Goal: Task Accomplishment & Management: Complete application form

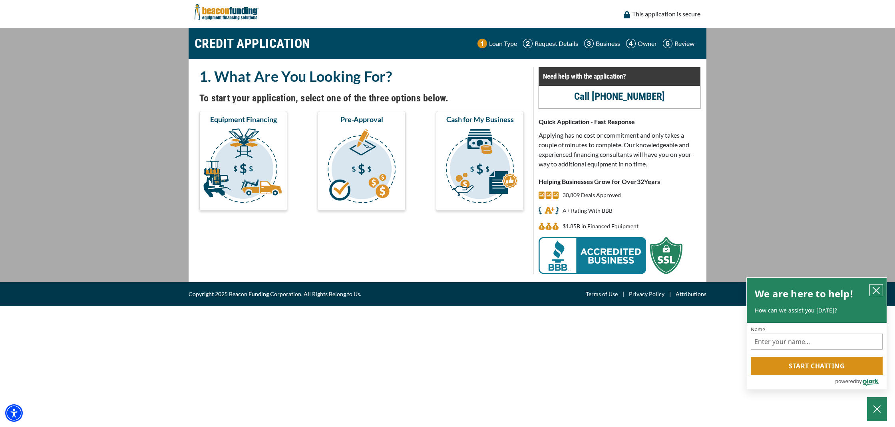
click at [873, 289] on icon "close chatbox" at bounding box center [876, 291] width 8 height 8
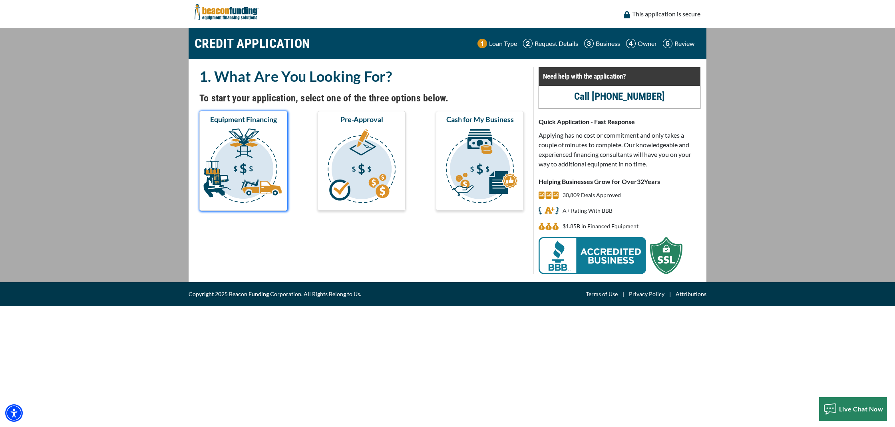
click at [263, 170] on img "submit" at bounding box center [243, 167] width 85 height 80
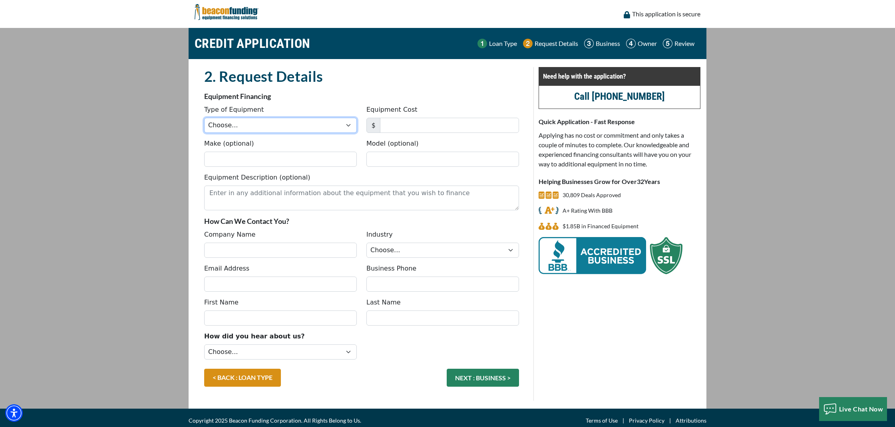
select select "2"
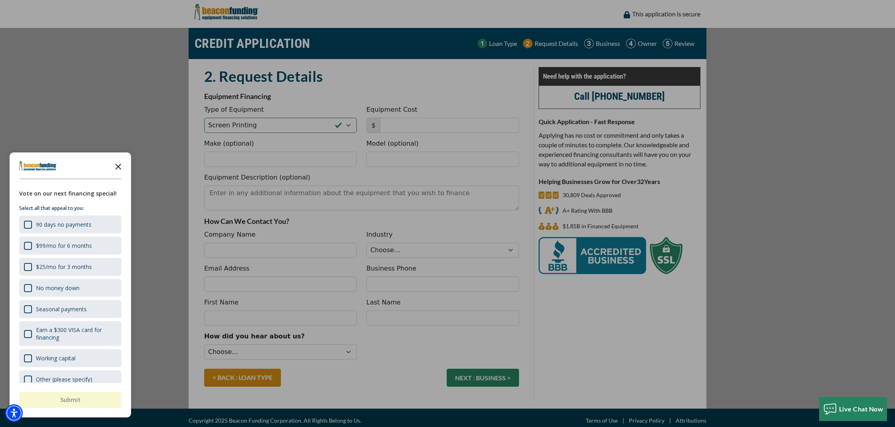
click at [121, 162] on icon "Close the survey" at bounding box center [118, 166] width 16 height 16
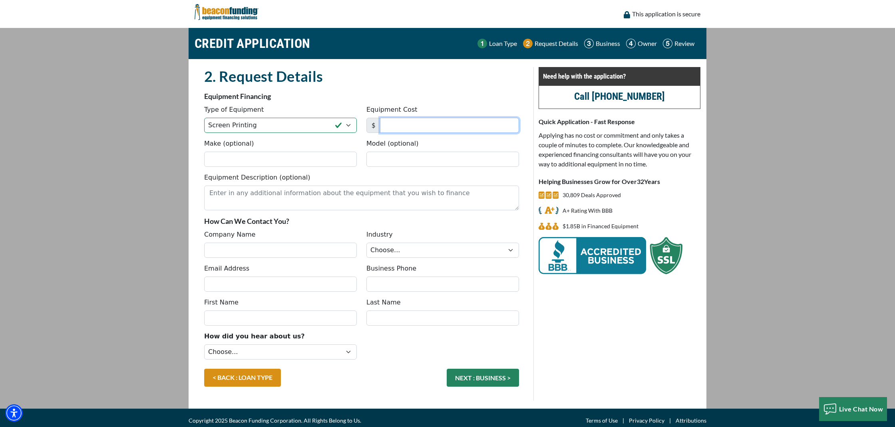
click at [427, 127] on input "Equipment Cost" at bounding box center [449, 125] width 139 height 15
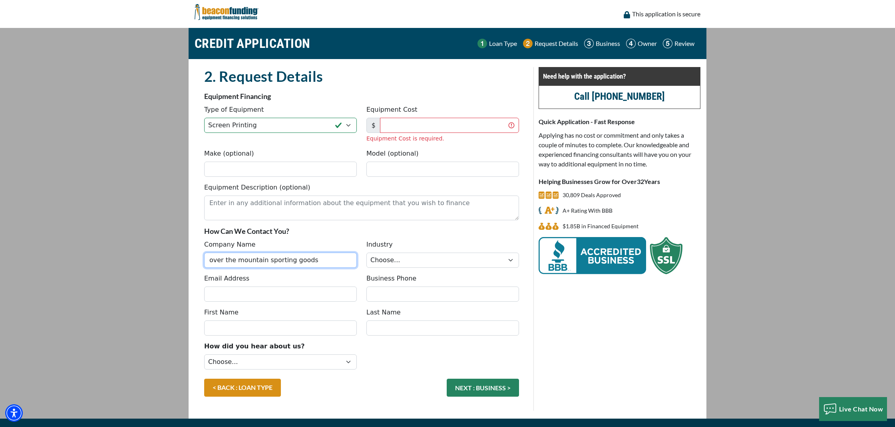
type input "over the mountain sporting goods"
select select "3"
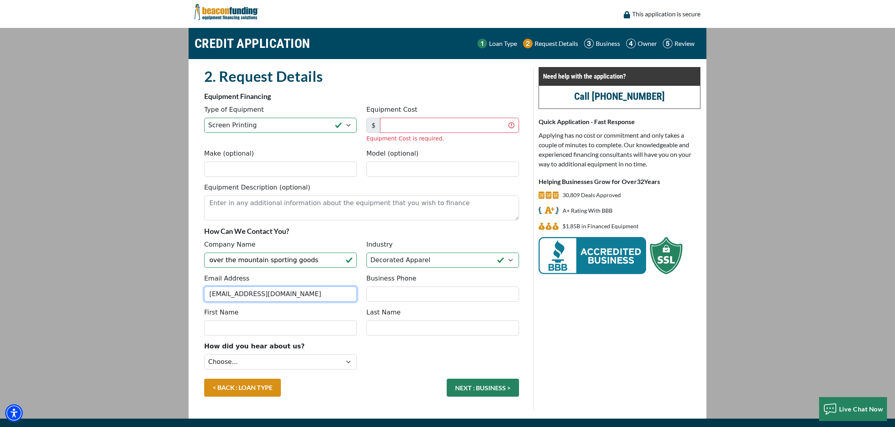
type input "[EMAIL_ADDRESS][DOMAIN_NAME]"
type input "(205) 582-2929"
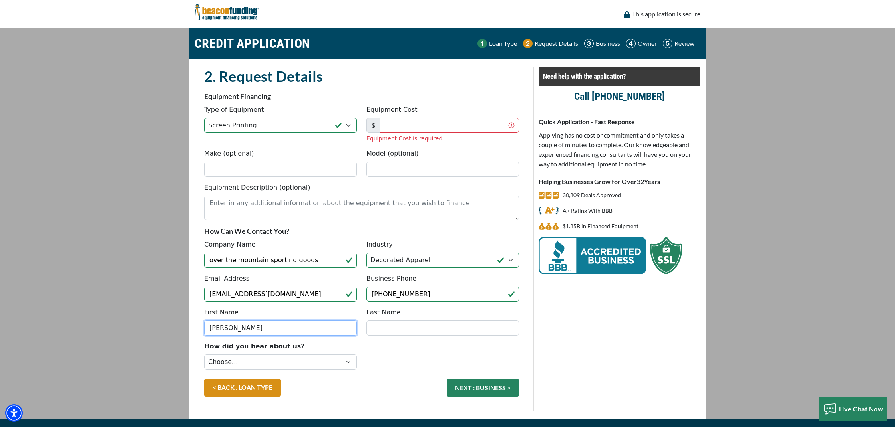
type input "[PERSON_NAME]"
select select "9"
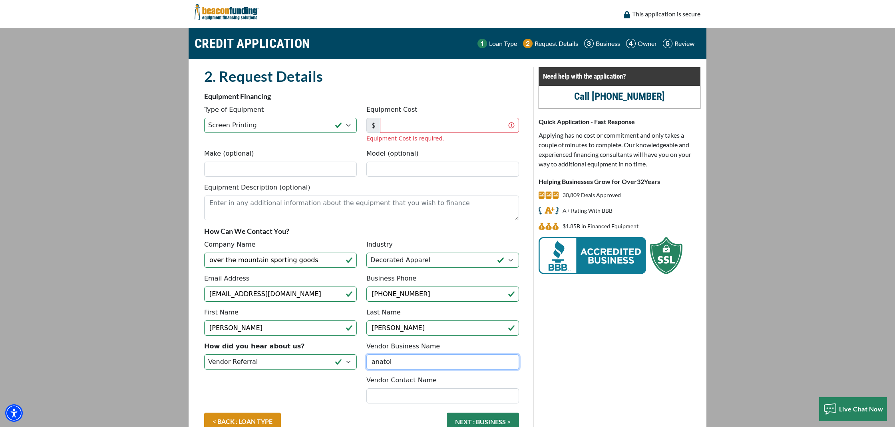
type input "anatol"
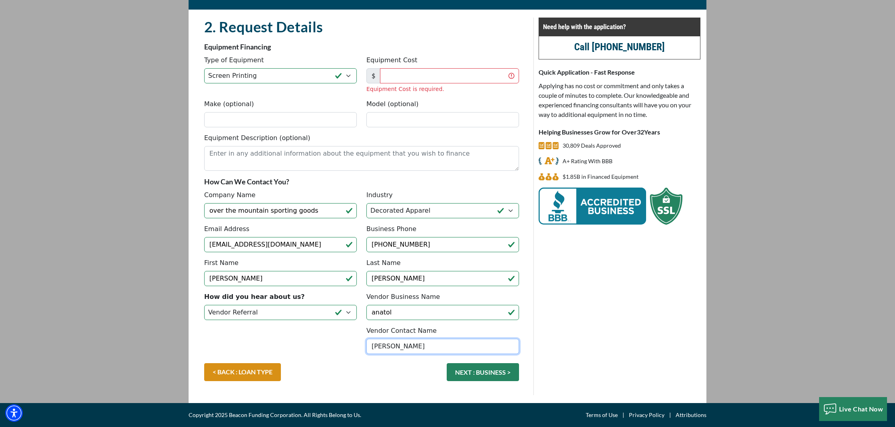
scroll to position [50, 0]
type input "alex"
click at [432, 74] on input "Equipment Cost" at bounding box center [449, 75] width 139 height 15
type input "79,000"
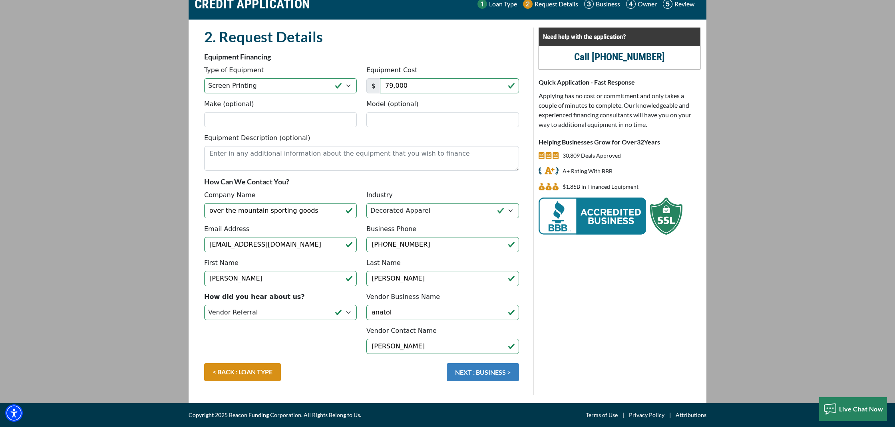
click at [476, 372] on button "NEXT : BUSINESS >" at bounding box center [483, 372] width 72 height 18
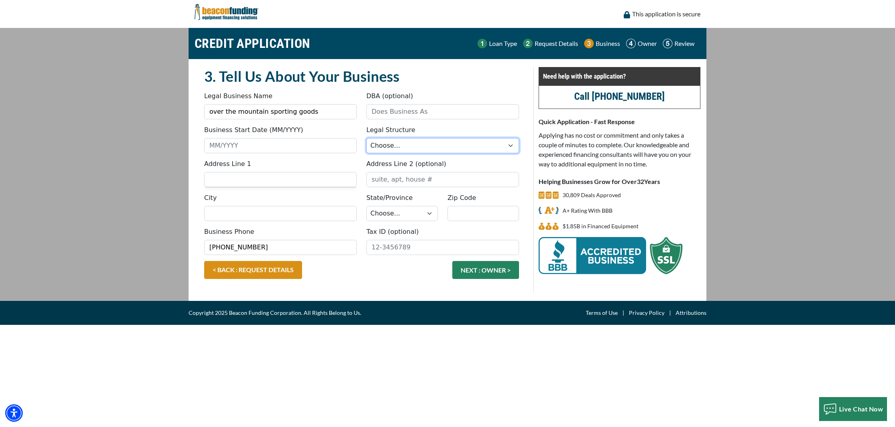
select select "1"
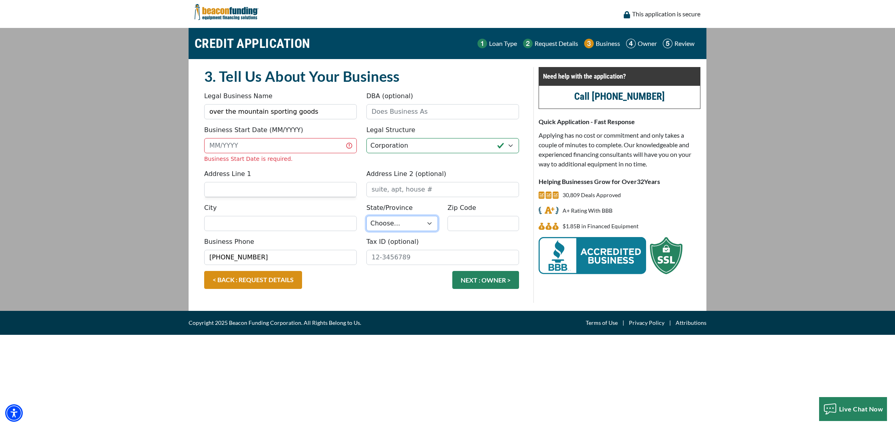
select select "2"
type input "35213"
click at [460, 233] on div "City State/Province Choose... AL AK AZ AR CA CO CT DE DC FL GA HI ID IL IN IA K…" at bounding box center [361, 220] width 324 height 34
type input "birmingham"
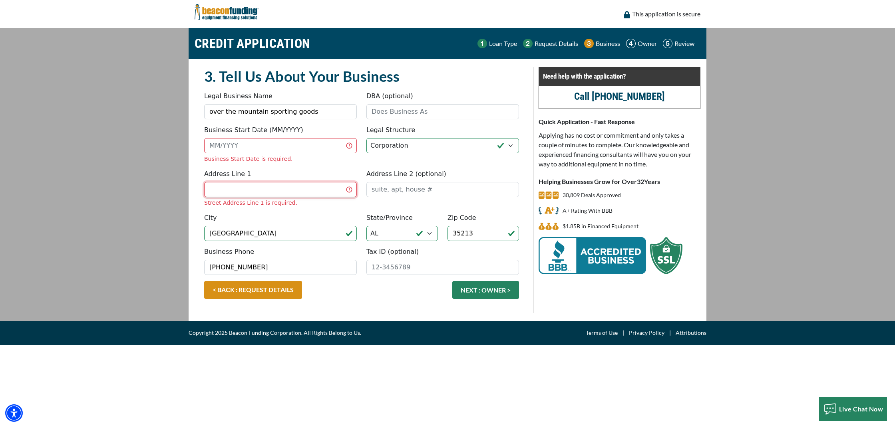
click at [295, 187] on input "Address Line 1" at bounding box center [280, 189] width 153 height 15
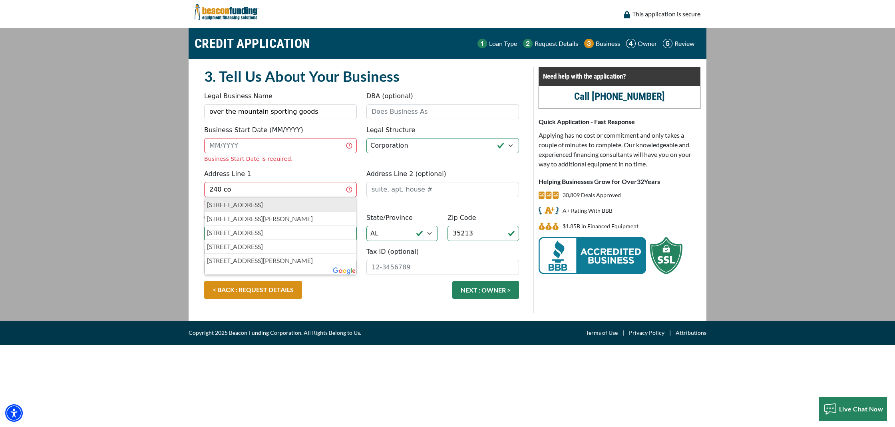
click at [318, 207] on p "240 Country Club Park, Mountain Brook, AL, USA" at bounding box center [280, 205] width 147 height 10
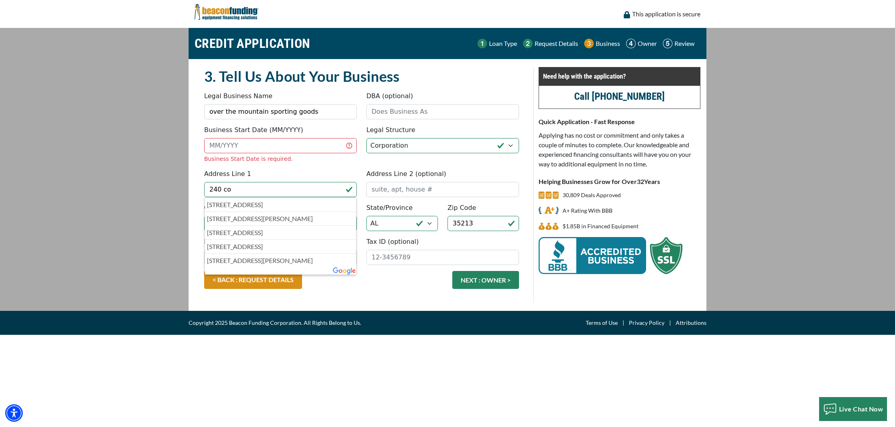
type input "[GEOGRAPHIC_DATA]"
type input "Mountain Brook"
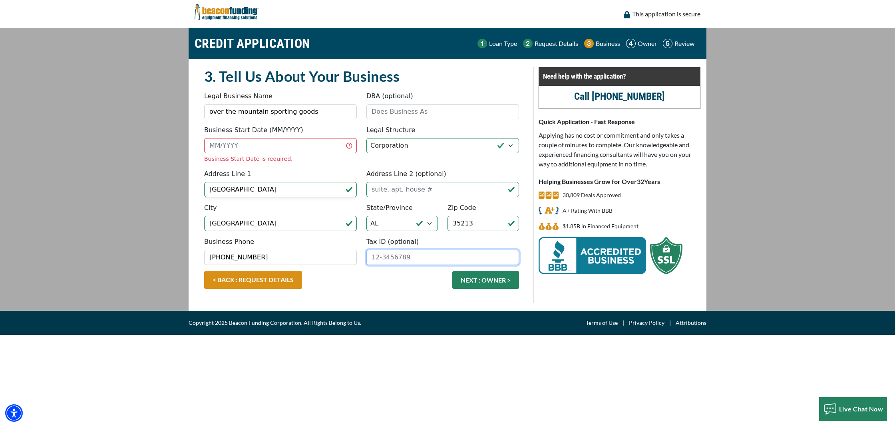
click at [425, 255] on input "Tax ID (optional)" at bounding box center [442, 257] width 153 height 15
type input "[US_EMPLOYER_IDENTIFICATION_NUMBER]"
click at [494, 281] on button "NEXT : OWNER >" at bounding box center [485, 280] width 67 height 18
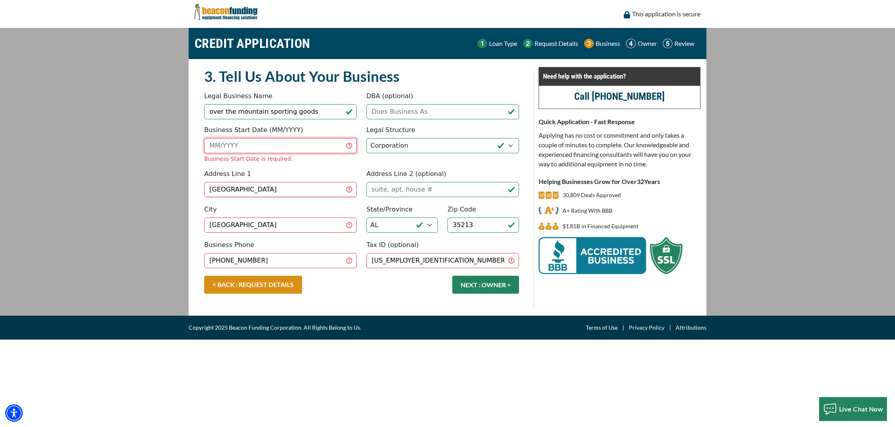
click at [305, 145] on input "Business Start Date (MM/YYYY)" at bounding box center [280, 145] width 153 height 15
type input "2"
click at [338, 164] on div "Business Start Date (MM/YYYY) 02/21 Business Start Date is required. Legal Stru…" at bounding box center [361, 147] width 324 height 44
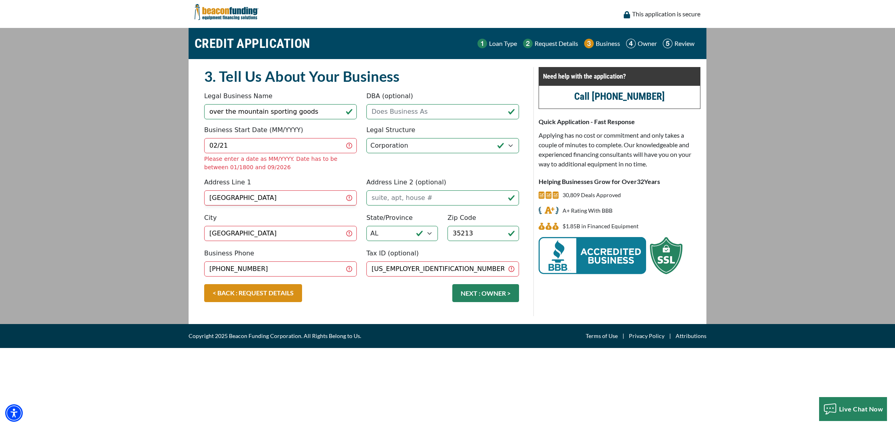
click at [302, 155] on div "Please enter a date as MM/YYYY. Date has to be between 01/1800 and 09/2026" at bounding box center [280, 163] width 153 height 17
click at [300, 151] on input "02/21" at bounding box center [280, 145] width 153 height 15
type input "02/2021"
click at [328, 172] on fieldset "3. Tell Us About Your Business Something went wrong, please try again. Legal Bu…" at bounding box center [361, 191] width 324 height 249
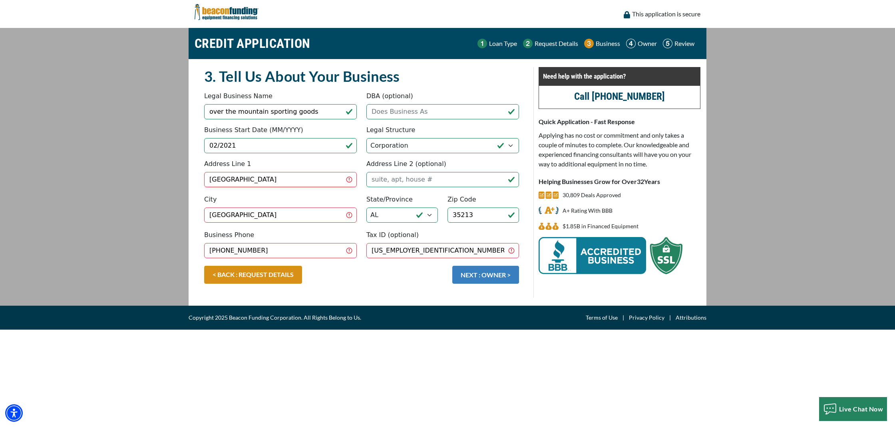
click at [491, 271] on button "NEXT : OWNER >" at bounding box center [485, 275] width 67 height 18
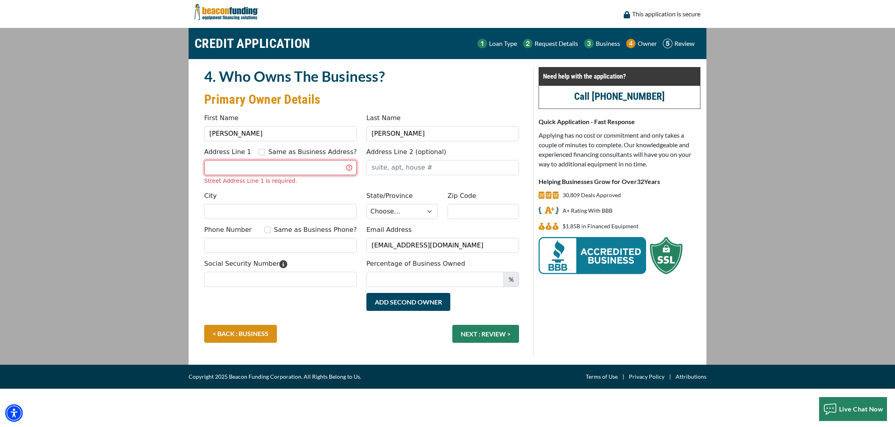
click at [273, 166] on input "Address Line 1" at bounding box center [280, 167] width 153 height 15
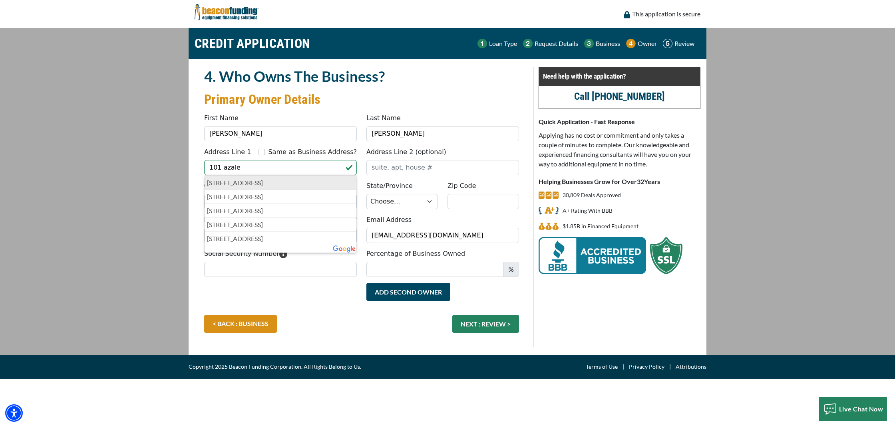
click at [272, 181] on p "101 Azalea Road, Birmingham, AL, USA" at bounding box center [280, 183] width 147 height 10
type input "[STREET_ADDRESS]"
type input "Birmingham"
select select "2"
type input "35213"
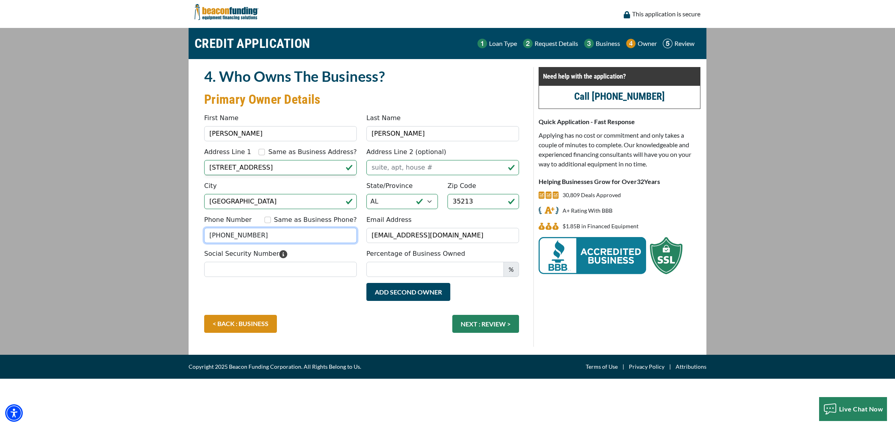
type input "[PHONE_NUMBER]"
click at [308, 290] on div "Add Second Owner Remove Second Owner" at bounding box center [361, 299] width 324 height 32
type input "100"
click at [492, 322] on button "NEXT : REVIEW >" at bounding box center [485, 324] width 67 height 18
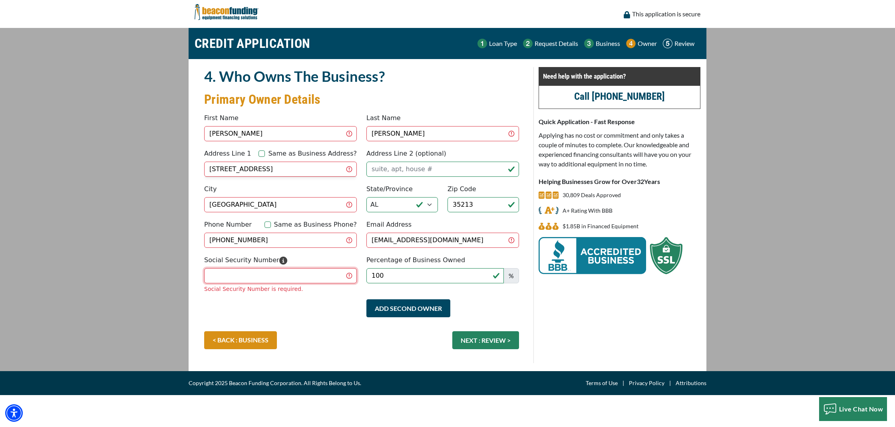
click at [350, 271] on input "Social Security Number" at bounding box center [280, 275] width 153 height 15
type input "559-55-4128"
click at [370, 332] on div "< BACK : BUSINESS NEXT : REVIEW >" at bounding box center [361, 345] width 324 height 26
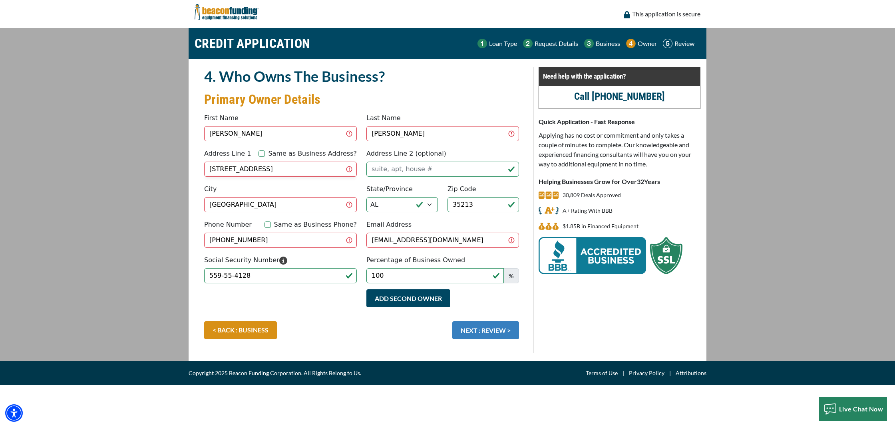
click at [476, 322] on button "NEXT : REVIEW >" at bounding box center [485, 331] width 67 height 18
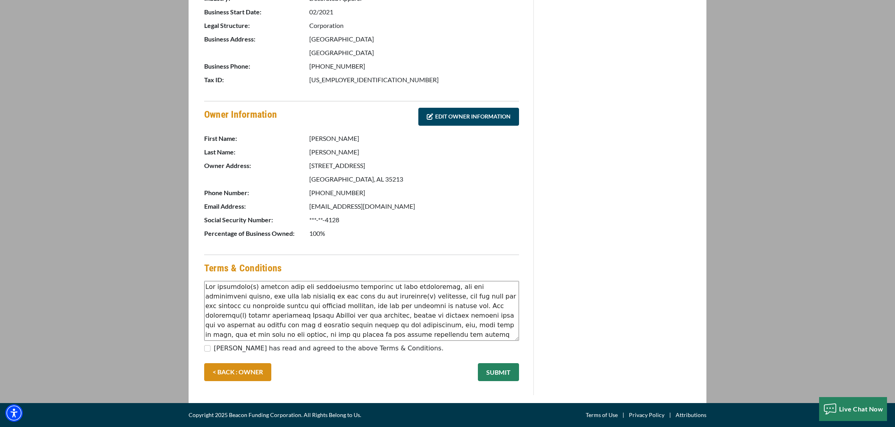
scroll to position [290, 0]
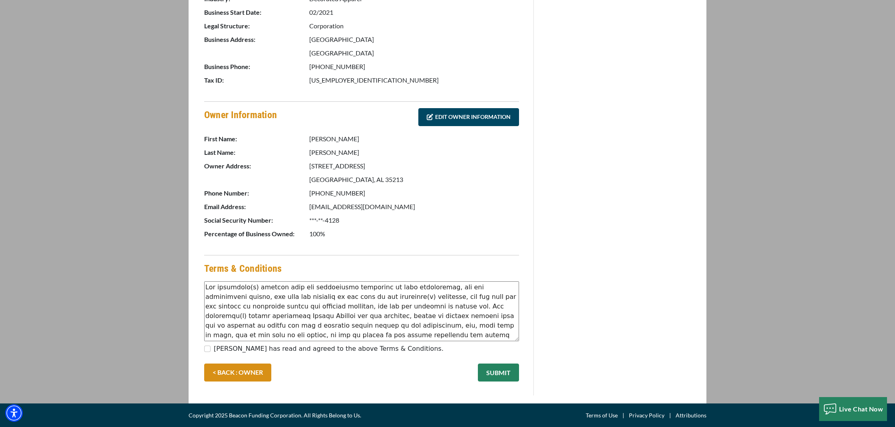
click at [207, 349] on input "[PERSON_NAME] has read and agreed to the above Terms & Conditions." at bounding box center [207, 349] width 6 height 6
checkbox input "true"
click at [511, 373] on button "SUBMIT" at bounding box center [498, 373] width 41 height 18
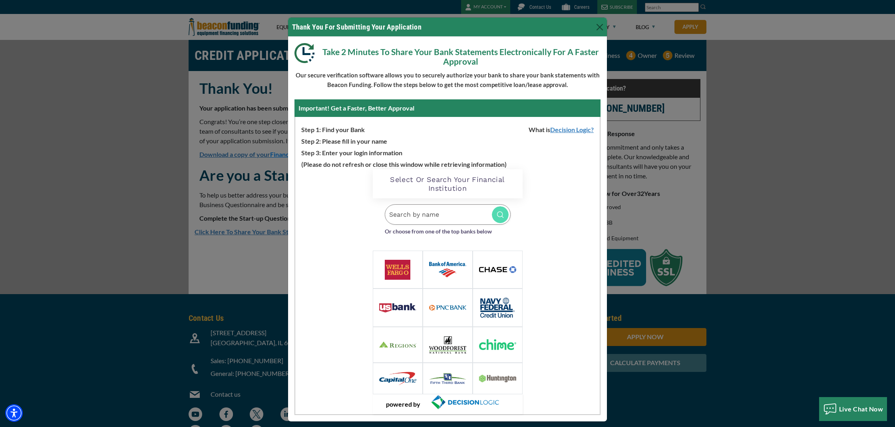
click at [464, 211] on input "Search by name" at bounding box center [448, 215] width 126 height 20
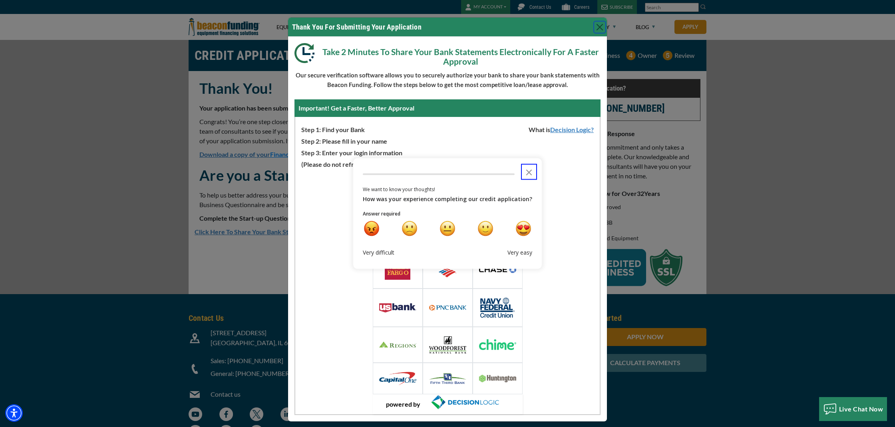
click at [556, 198] on div "Loading Widget Select Or Search Your Financial Institution fi Or choose from on…" at bounding box center [447, 291] width 304 height 245
click at [526, 171] on icon "Close the survey" at bounding box center [529, 172] width 16 height 16
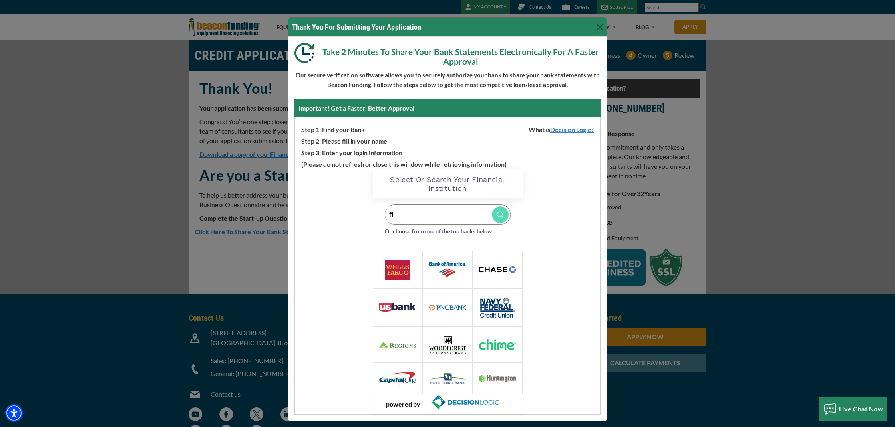
click at [430, 212] on input "fi" at bounding box center [448, 215] width 126 height 20
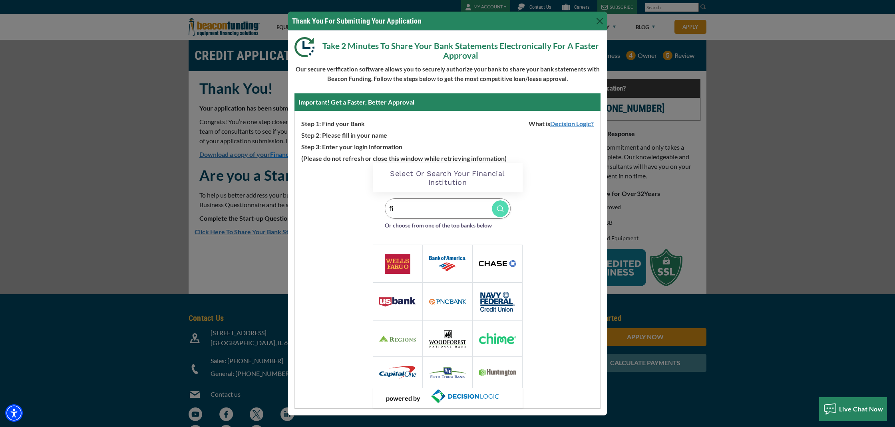
scroll to position [6, 0]
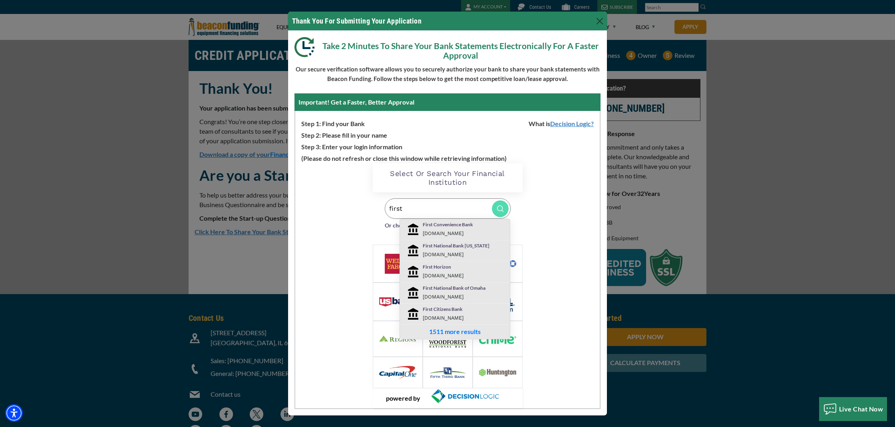
type input "first"
click at [447, 269] on p "First Horizon" at bounding box center [464, 267] width 83 height 7
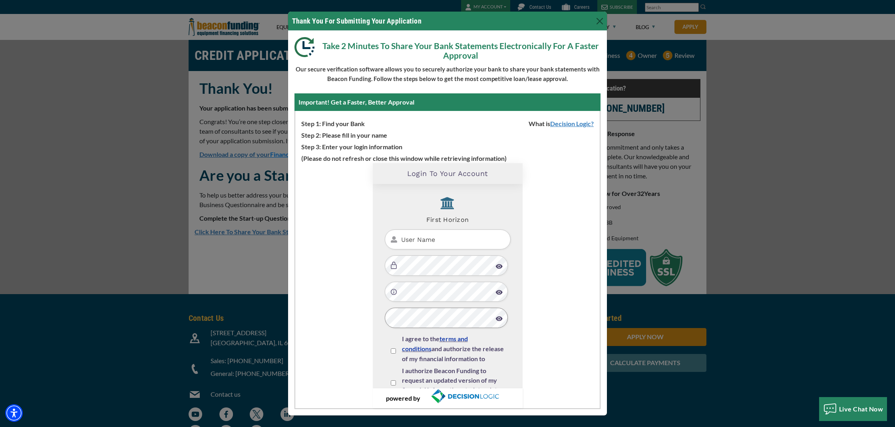
click at [447, 240] on input "User Name" at bounding box center [448, 240] width 126 height 20
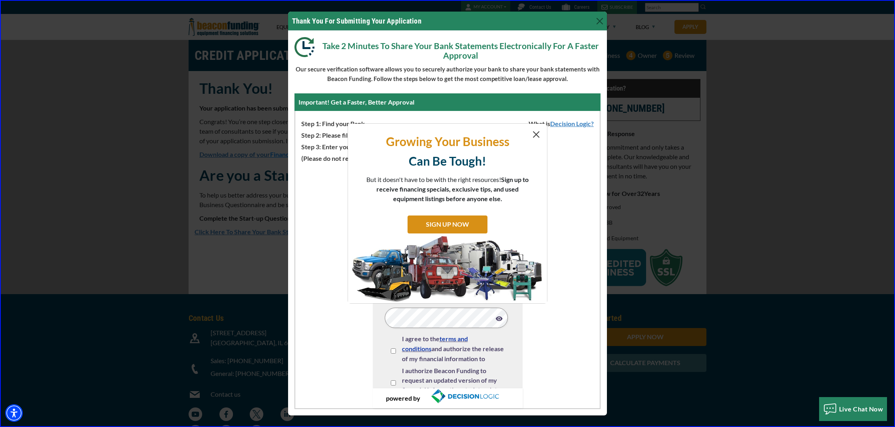
click at [537, 134] on button "Close" at bounding box center [536, 135] width 10 height 10
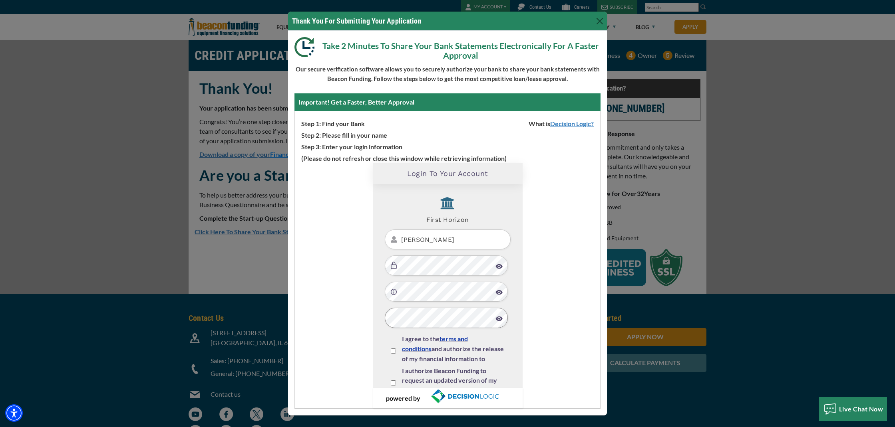
click at [454, 242] on input "[PERSON_NAME]" at bounding box center [448, 240] width 126 height 20
type input "j"
click at [453, 239] on input "User Name" at bounding box center [448, 240] width 126 height 20
type input "Breeden29"
click at [393, 350] on input "I agree to the terms and conditions and authorize the release of my financial i…" at bounding box center [393, 351] width 5 height 5
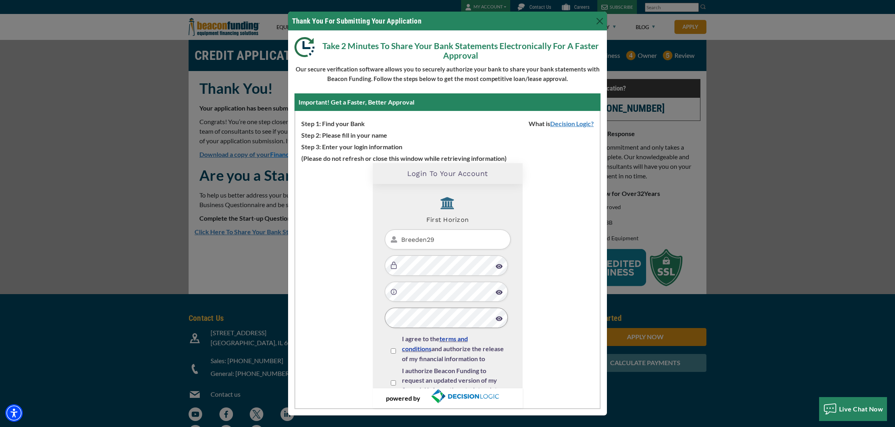
checkbox input "true"
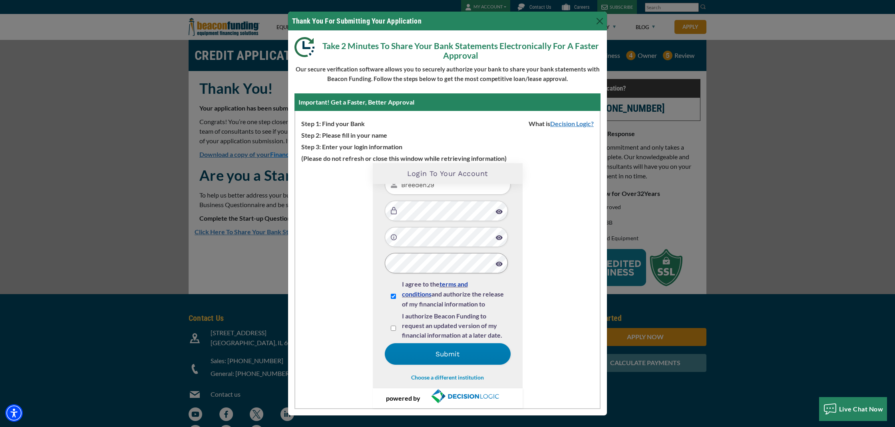
scroll to position [54, 0]
click at [392, 327] on input "I authorize Beacon Funding to request an updated version of my financial inform…" at bounding box center [393, 328] width 5 height 5
checkbox input "true"
click at [459, 355] on button "Submit" at bounding box center [448, 355] width 126 height 22
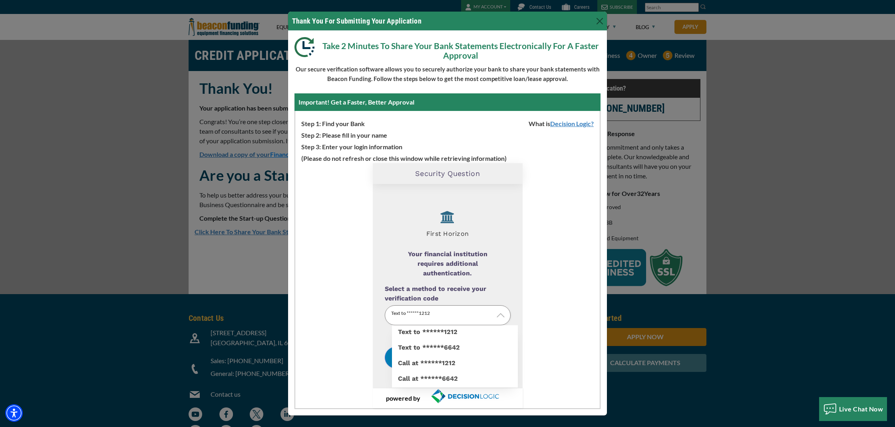
click at [479, 313] on p "Text to ******1212" at bounding box center [448, 316] width 126 height 20
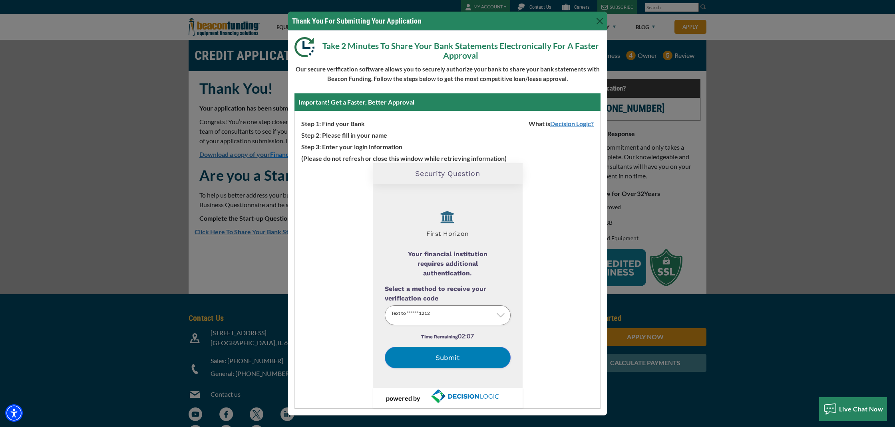
click at [454, 357] on label "Text to ******6642" at bounding box center [455, 357] width 126 height 0
click at [0, 0] on input "Select a method to receive your verification code" at bounding box center [0, 0] width 0 height 0
click at [460, 357] on button "Submit" at bounding box center [448, 358] width 126 height 22
click at [475, 313] on input "Now enter the verification we sent to ******6642. The verification code is vali…" at bounding box center [448, 315] width 126 height 20
type input "812704"
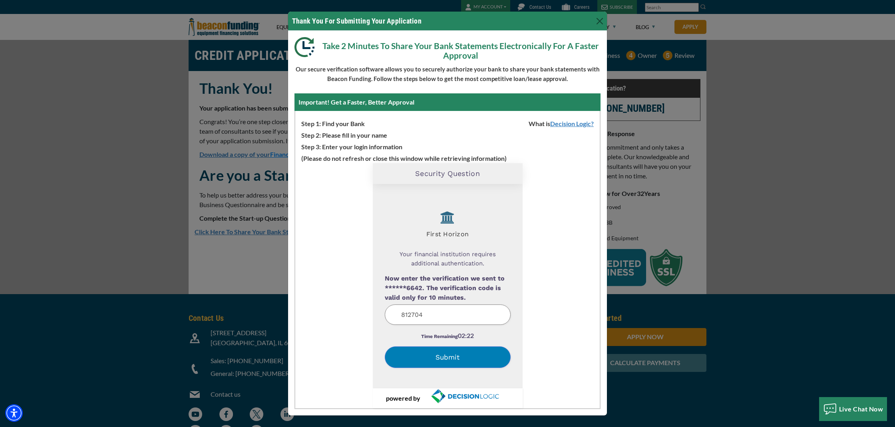
click at [473, 360] on button "Submit" at bounding box center [448, 358] width 126 height 22
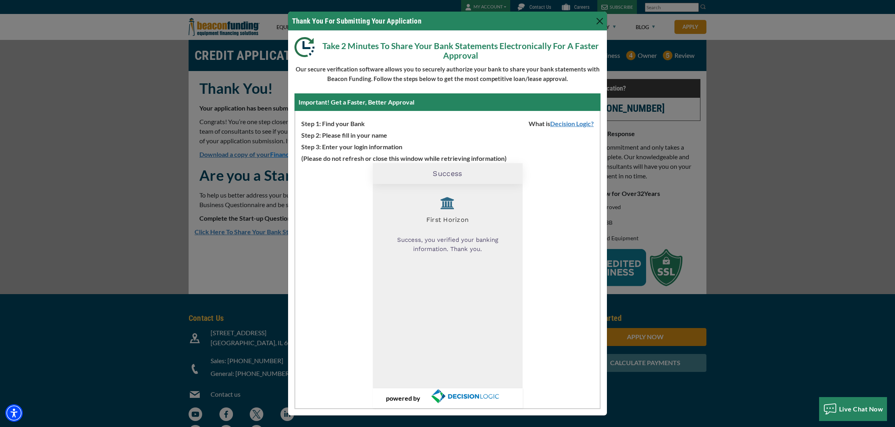
click at [600, 19] on button "Close" at bounding box center [599, 21] width 13 height 13
